Goal: Task Accomplishment & Management: Use online tool/utility

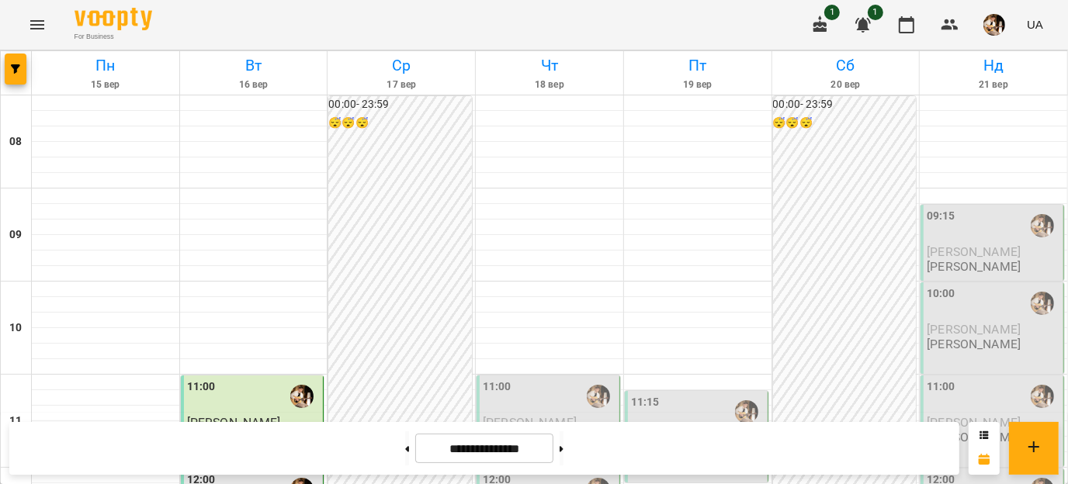
click at [991, 22] on img "button" at bounding box center [994, 25] width 22 height 22
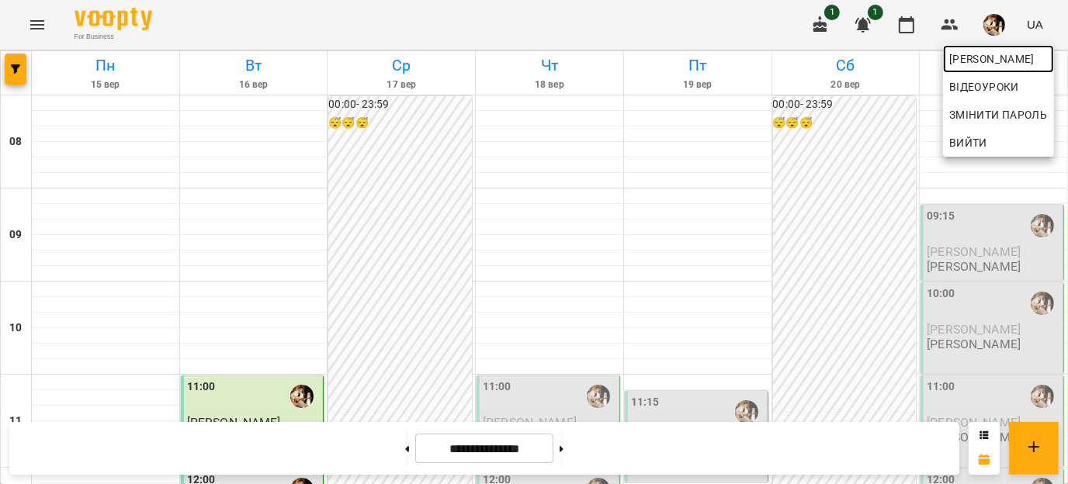
drag, startPoint x: 980, startPoint y: 61, endPoint x: 957, endPoint y: 57, distance: 23.6
click at [980, 61] on span "[PERSON_NAME]" at bounding box center [998, 59] width 99 height 19
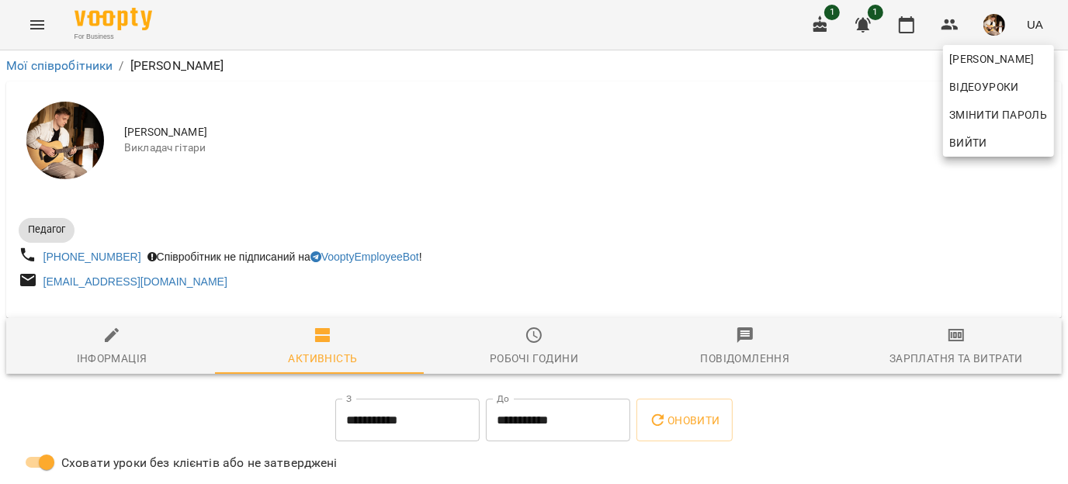
click at [922, 353] on div at bounding box center [534, 242] width 1068 height 484
click at [922, 356] on div "[PERSON_NAME] Змінити пароль Вийти" at bounding box center [534, 242] width 1068 height 484
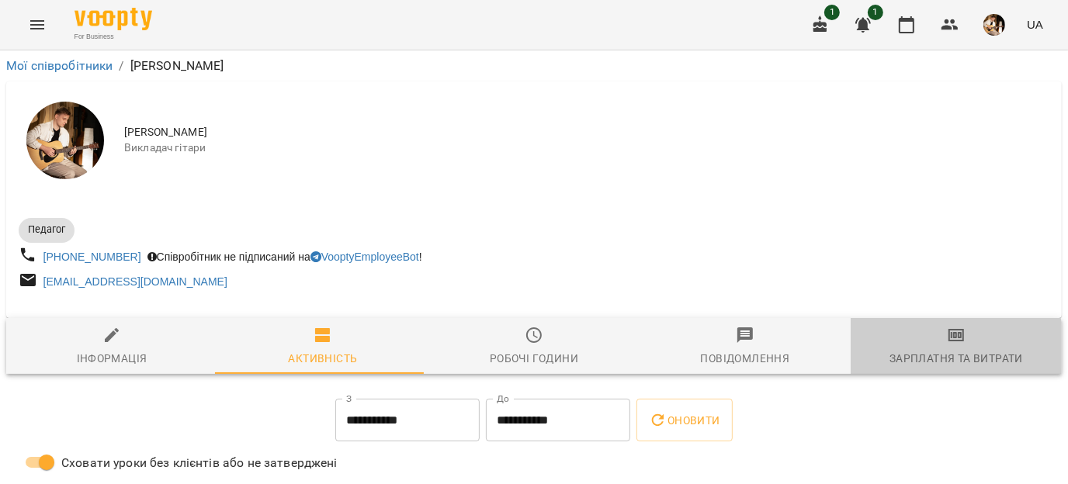
click at [922, 356] on div "Зарплатня та Витрати" at bounding box center [957, 358] width 134 height 19
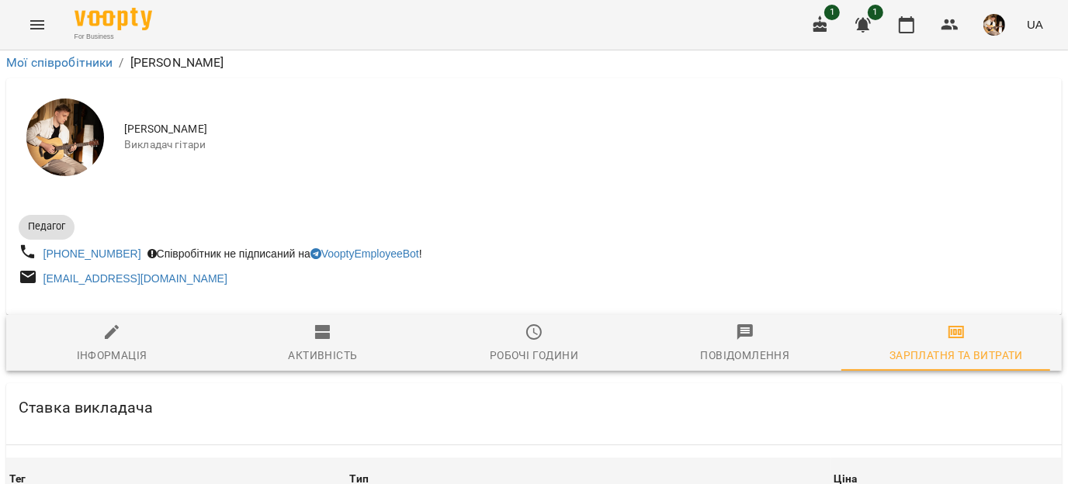
scroll to position [2639, 0]
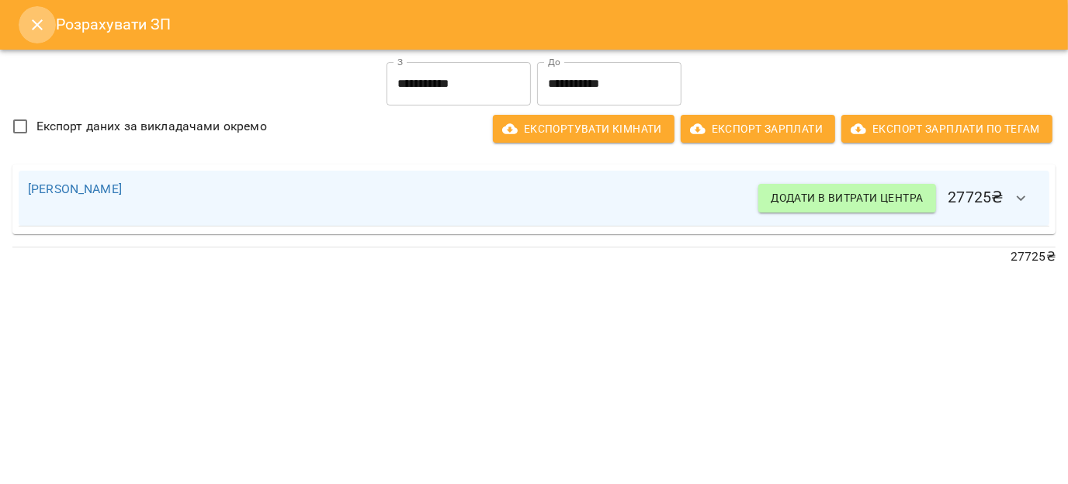
click at [43, 34] on button "Close" at bounding box center [37, 24] width 37 height 37
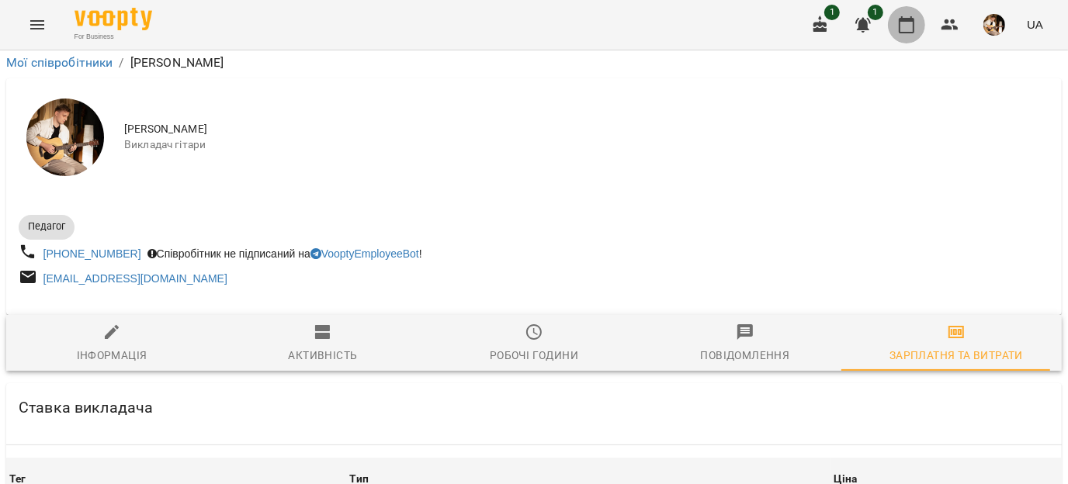
click at [906, 32] on icon "button" at bounding box center [907, 24] width 16 height 17
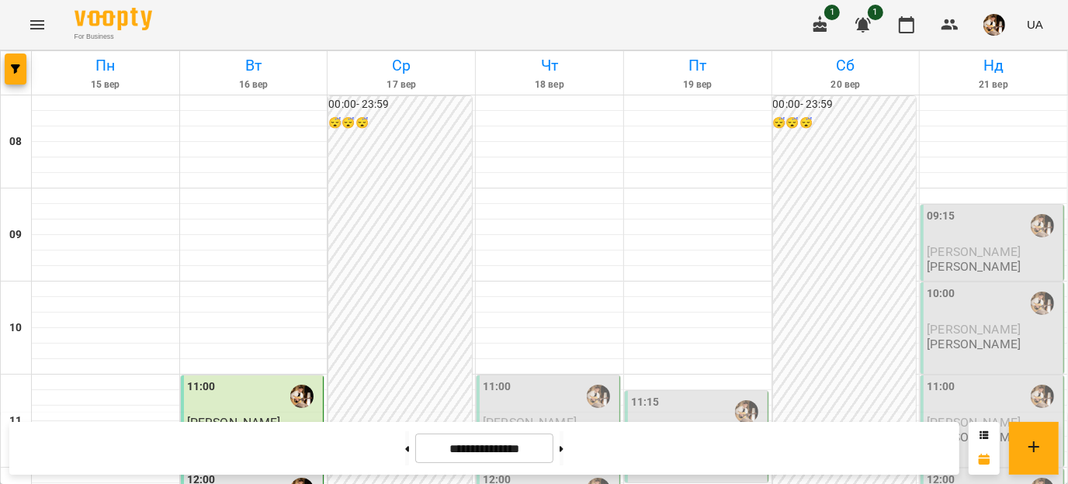
scroll to position [581, 0]
drag, startPoint x: 579, startPoint y: 447, endPoint x: 624, endPoint y: 417, distance: 54.3
click at [564, 448] on button at bounding box center [562, 449] width 4 height 34
type input "**********"
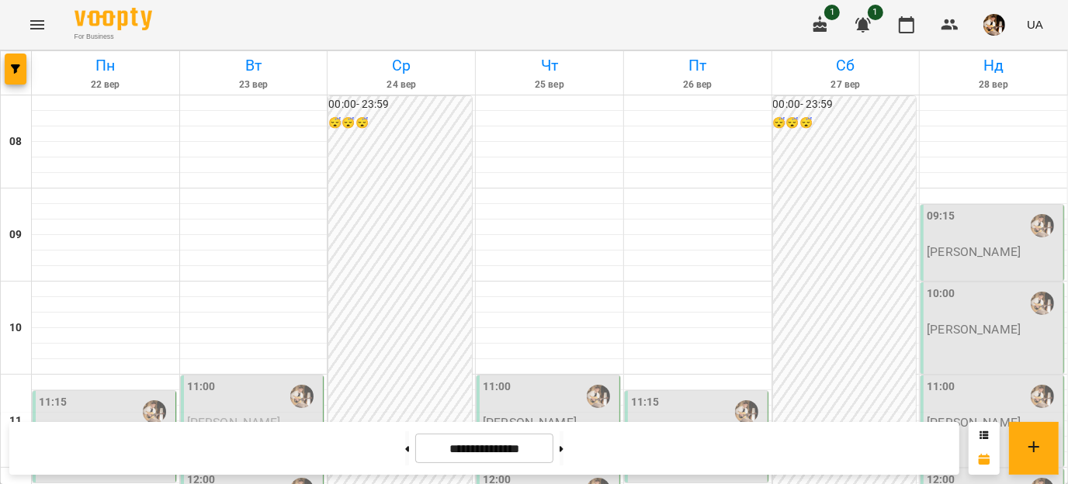
scroll to position [891, 0]
